Goal: Information Seeking & Learning: Learn about a topic

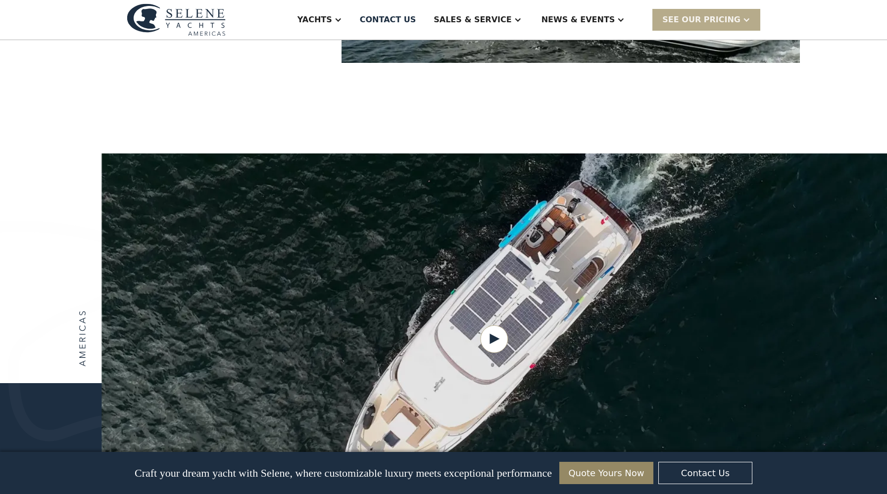
scroll to position [1094, 0]
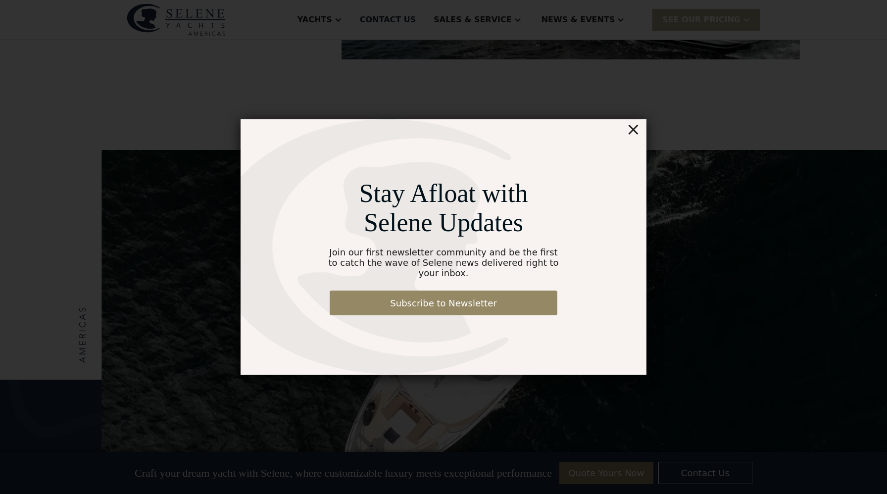
click at [633, 135] on div "×" at bounding box center [633, 129] width 14 height 20
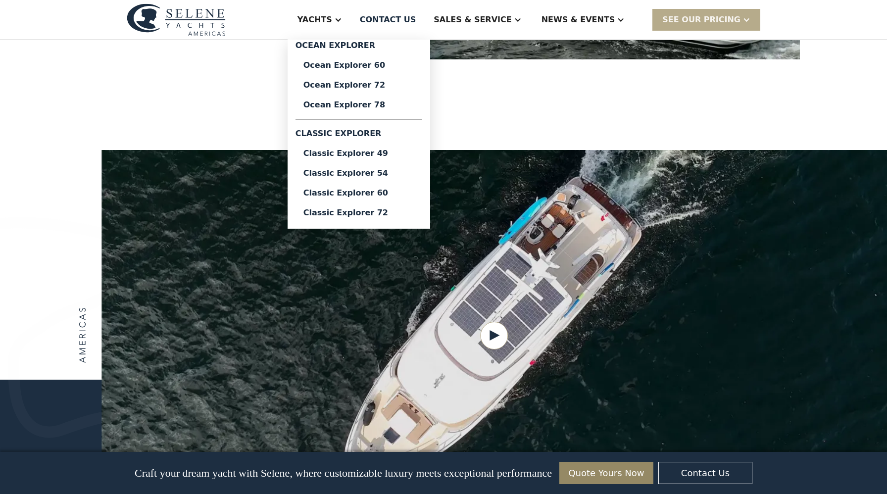
click at [332, 17] on div "Yachts" at bounding box center [314, 20] width 35 height 12
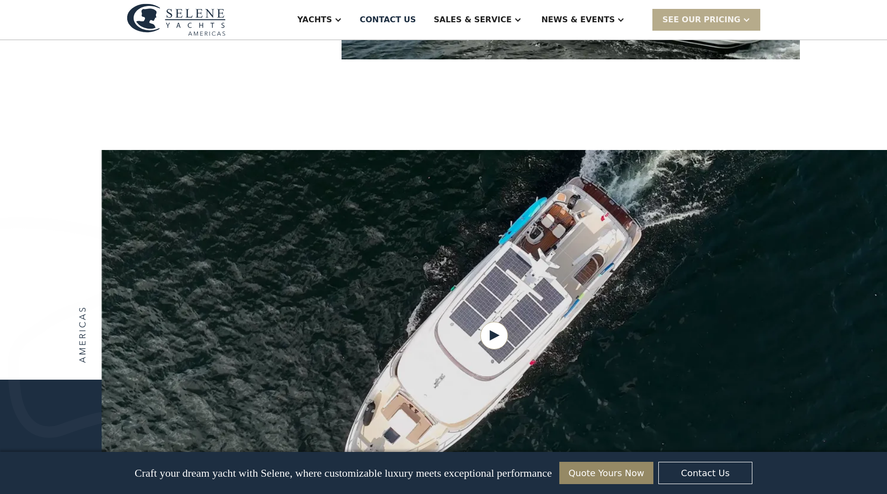
click at [342, 18] on div at bounding box center [338, 20] width 8 height 8
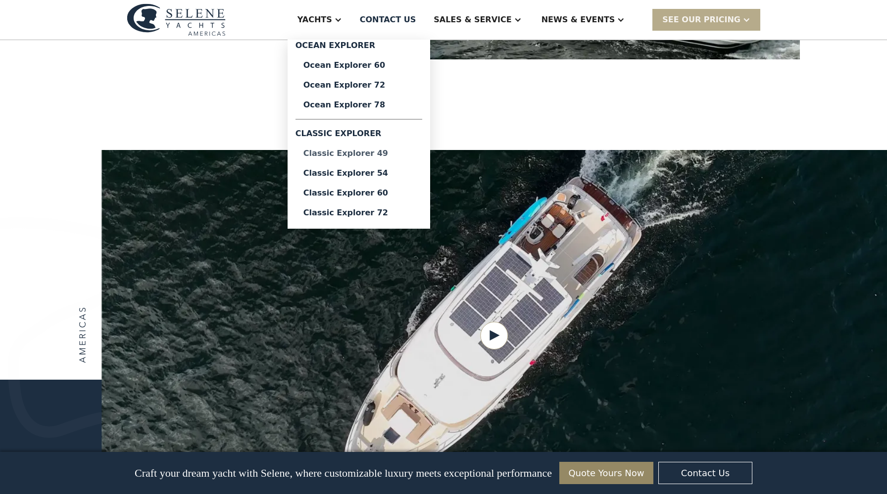
click at [379, 151] on div "Classic Explorer 49" at bounding box center [358, 153] width 111 height 8
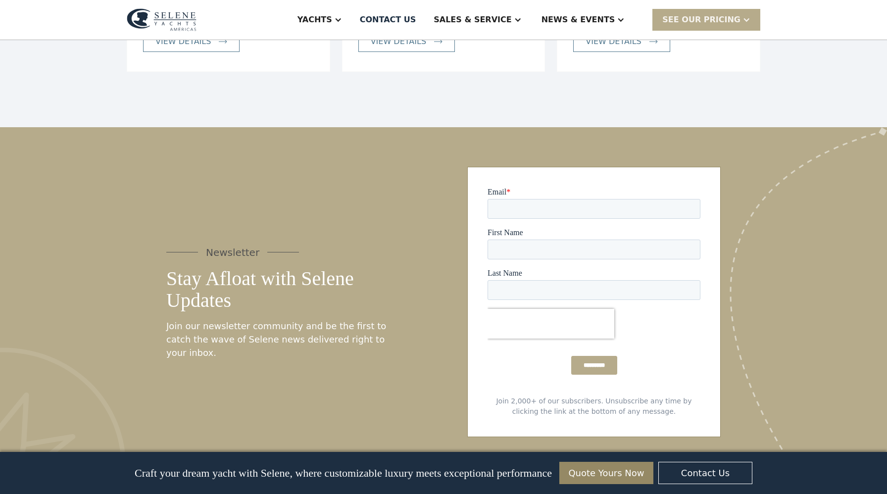
scroll to position [2488, 0]
